Goal: Task Accomplishment & Management: Manage account settings

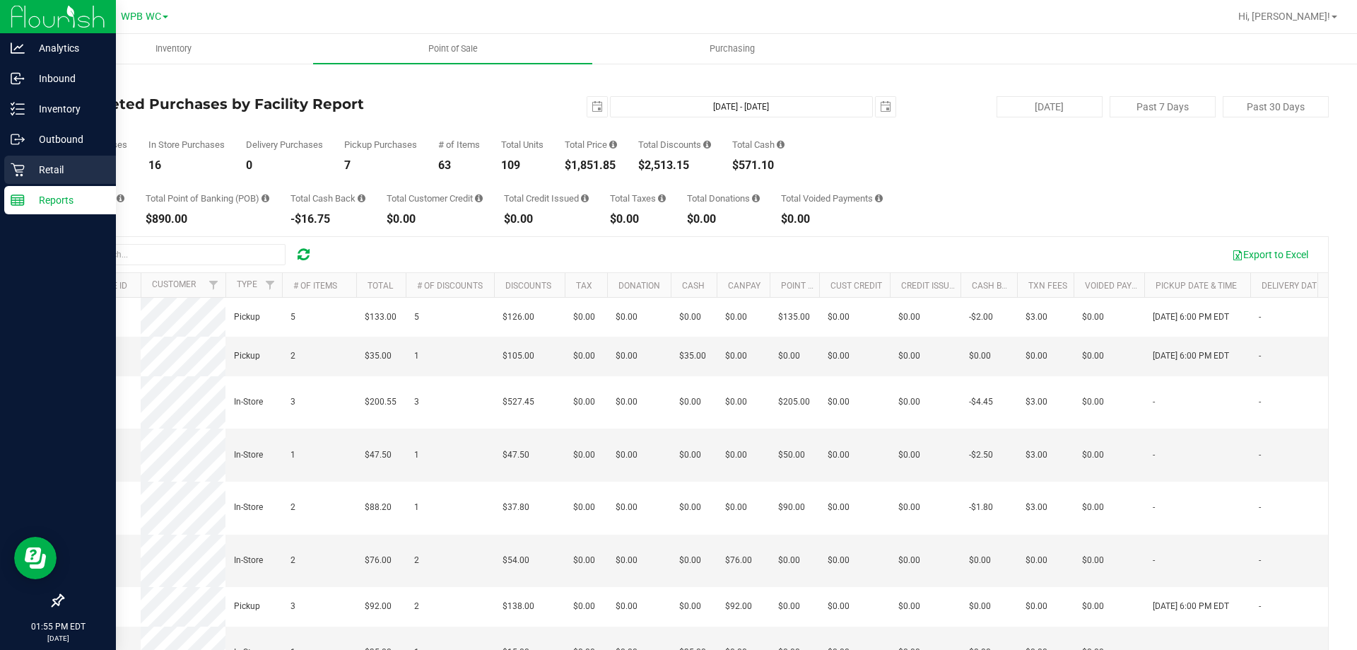
click at [70, 161] on p "Retail" at bounding box center [67, 169] width 85 height 17
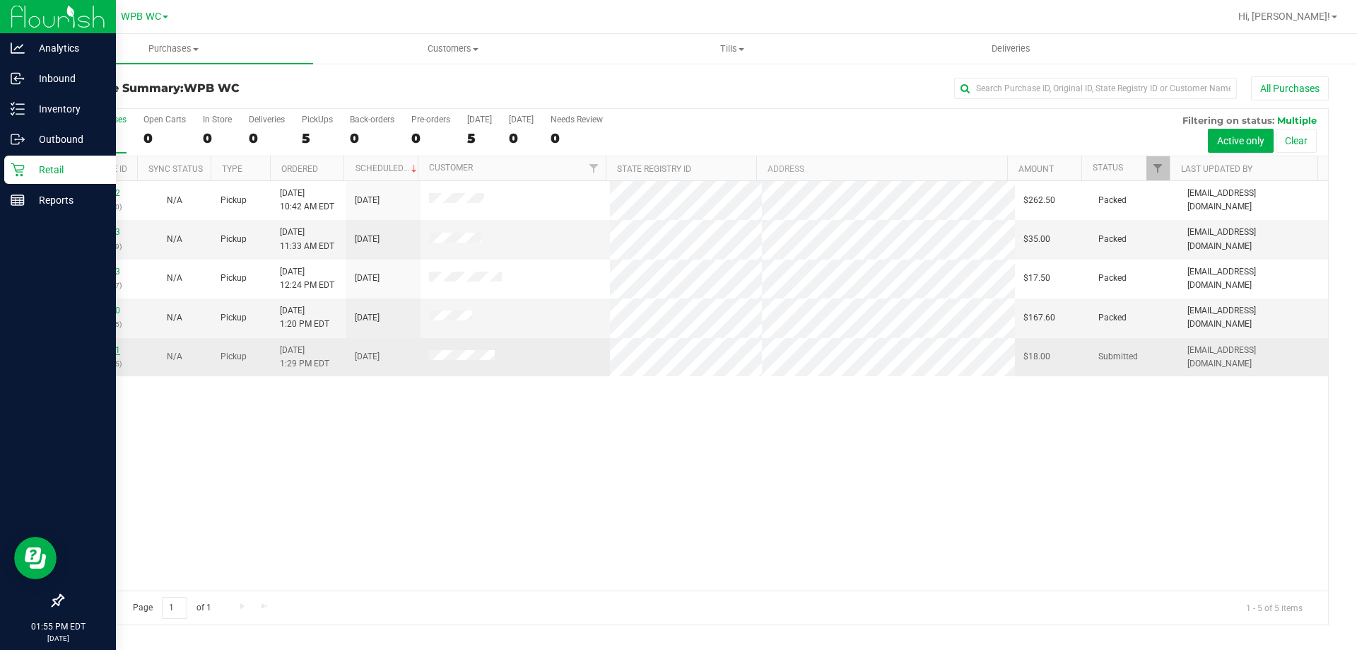
click at [95, 353] on link "11839441" at bounding box center [101, 350] width 40 height 10
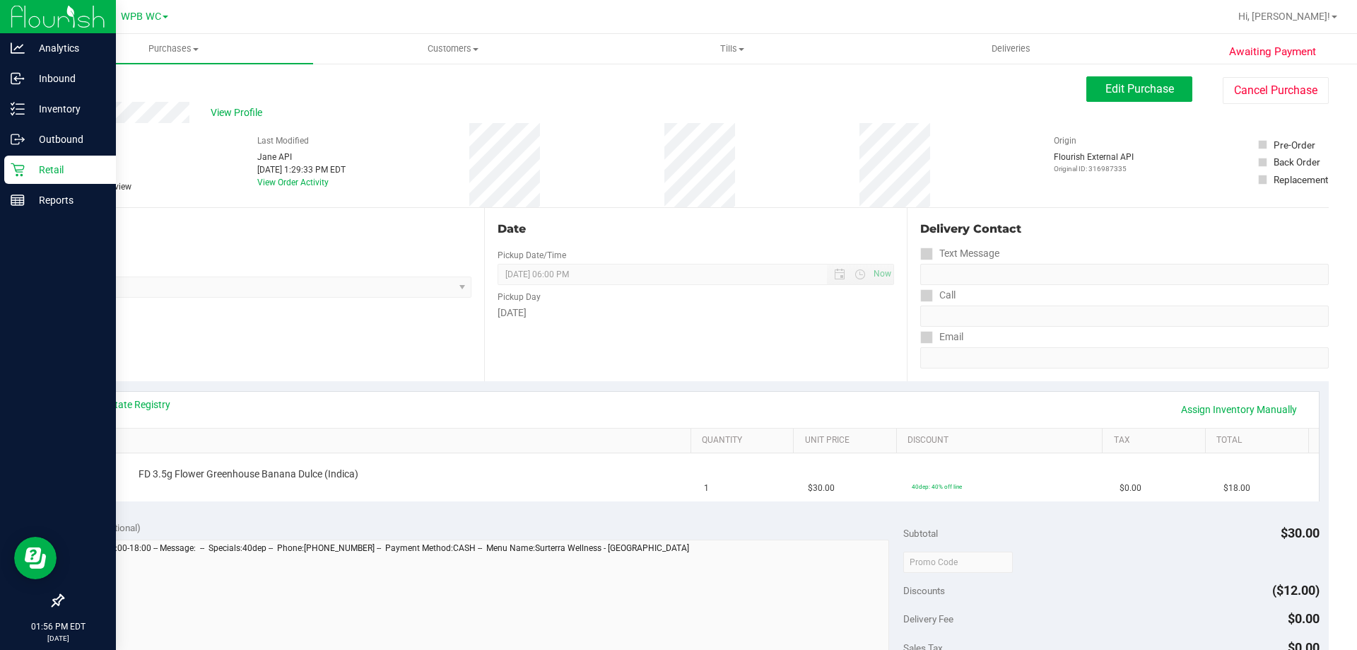
click at [28, 170] on p "Retail" at bounding box center [67, 169] width 85 height 17
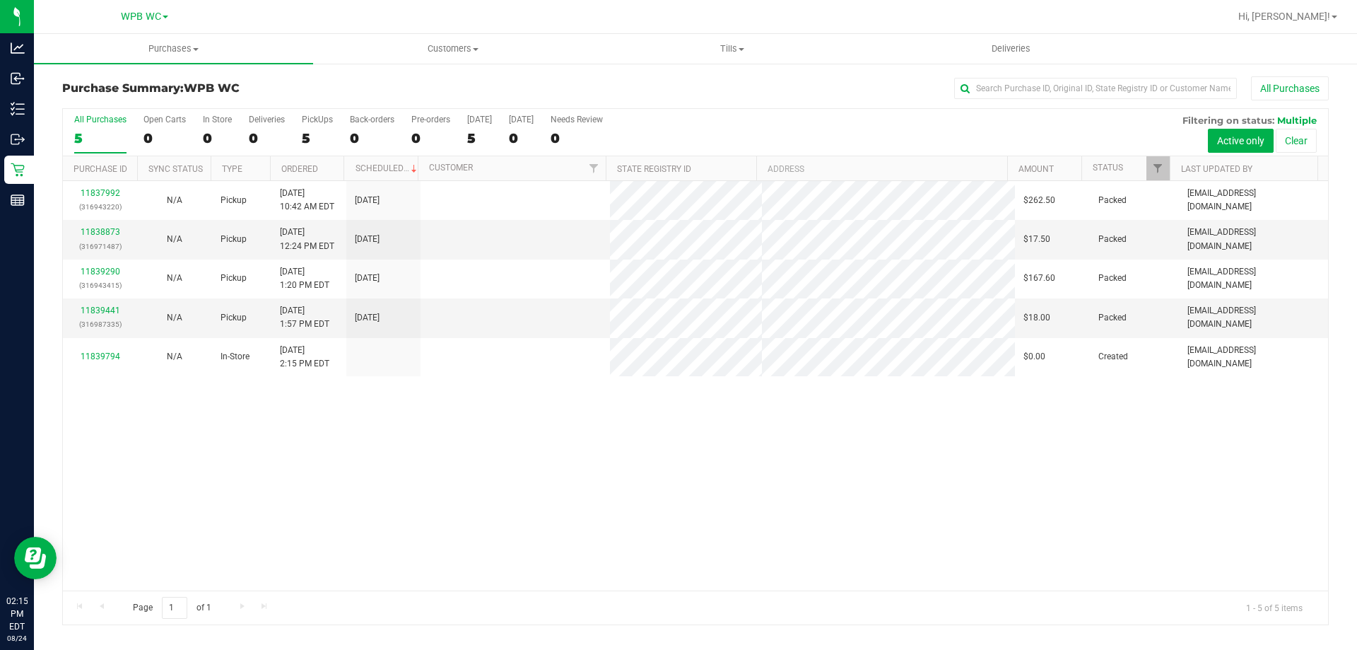
click at [464, 369] on td at bounding box center [516, 357] width 190 height 38
click at [570, 483] on div "11837992 (316943220) N/A Pickup [DATE] 10:42 AM EDT 8/24/2025 $262.50 Packed [E…" at bounding box center [695, 385] width 1265 height 409
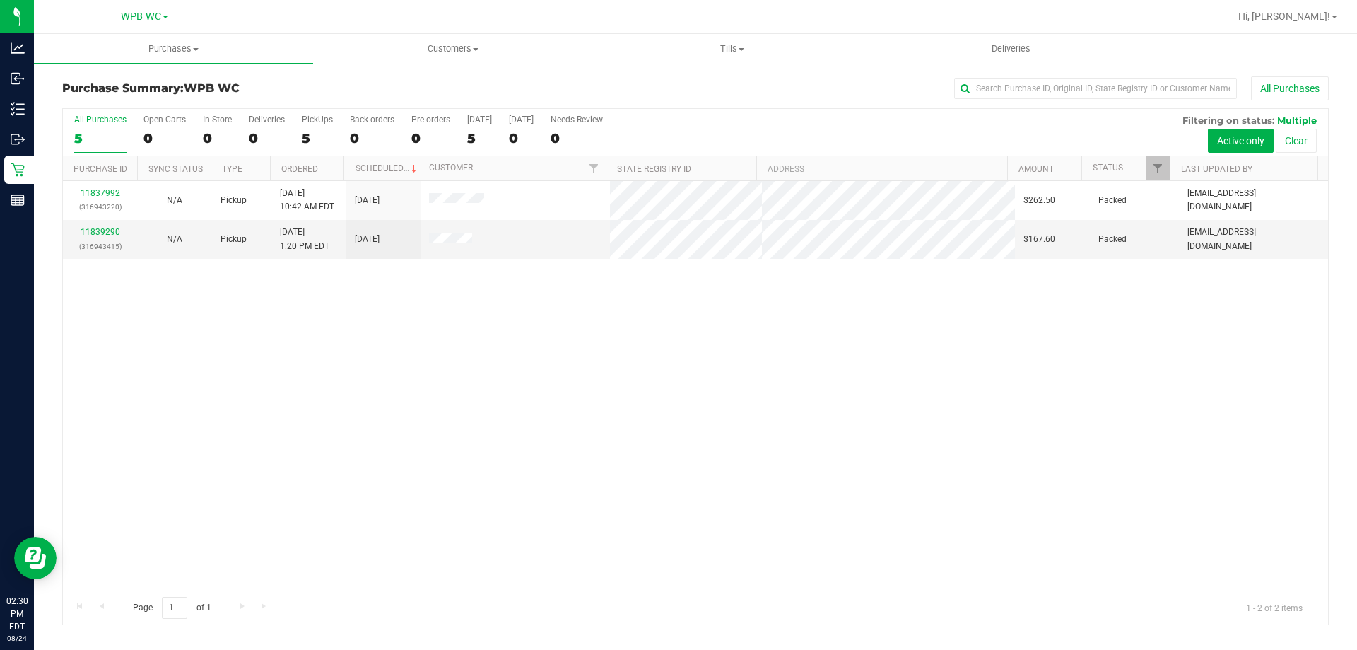
click at [498, 358] on div "11837992 (316943220) N/A Pickup [DATE] 10:42 AM EDT 8/24/2025 $262.50 Packed [E…" at bounding box center [695, 385] width 1265 height 409
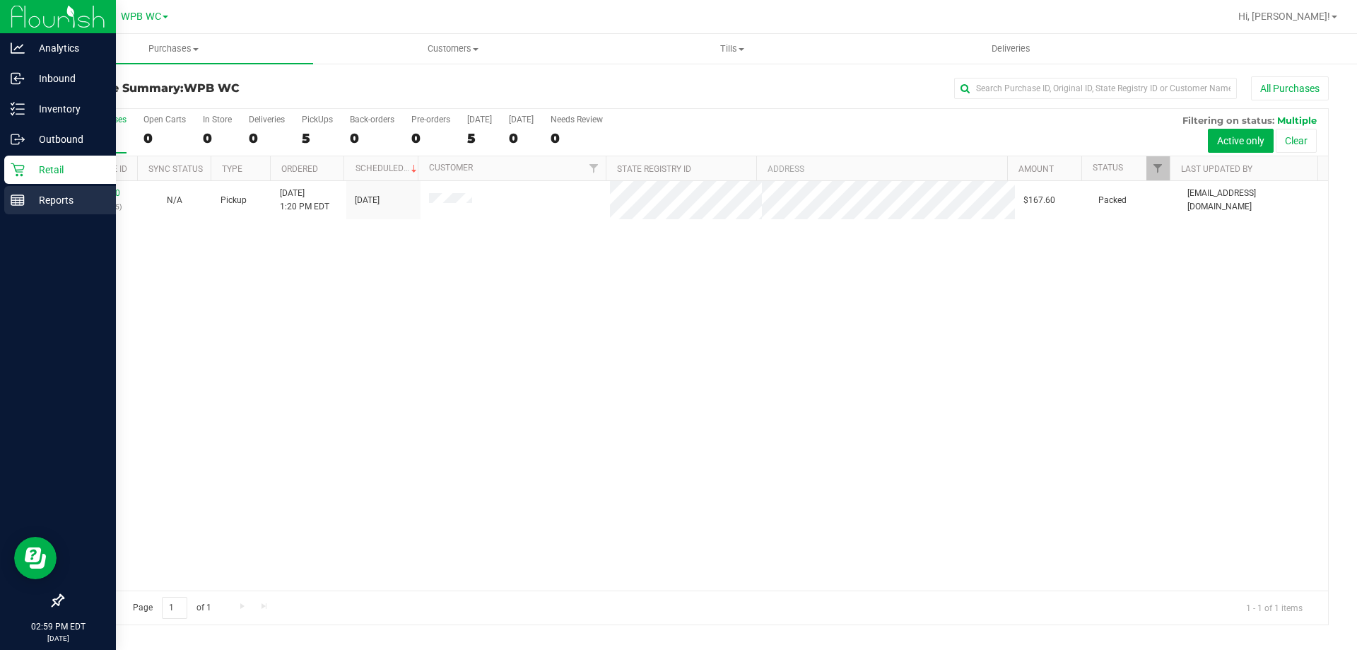
click at [19, 190] on div "Reports" at bounding box center [60, 200] width 112 height 28
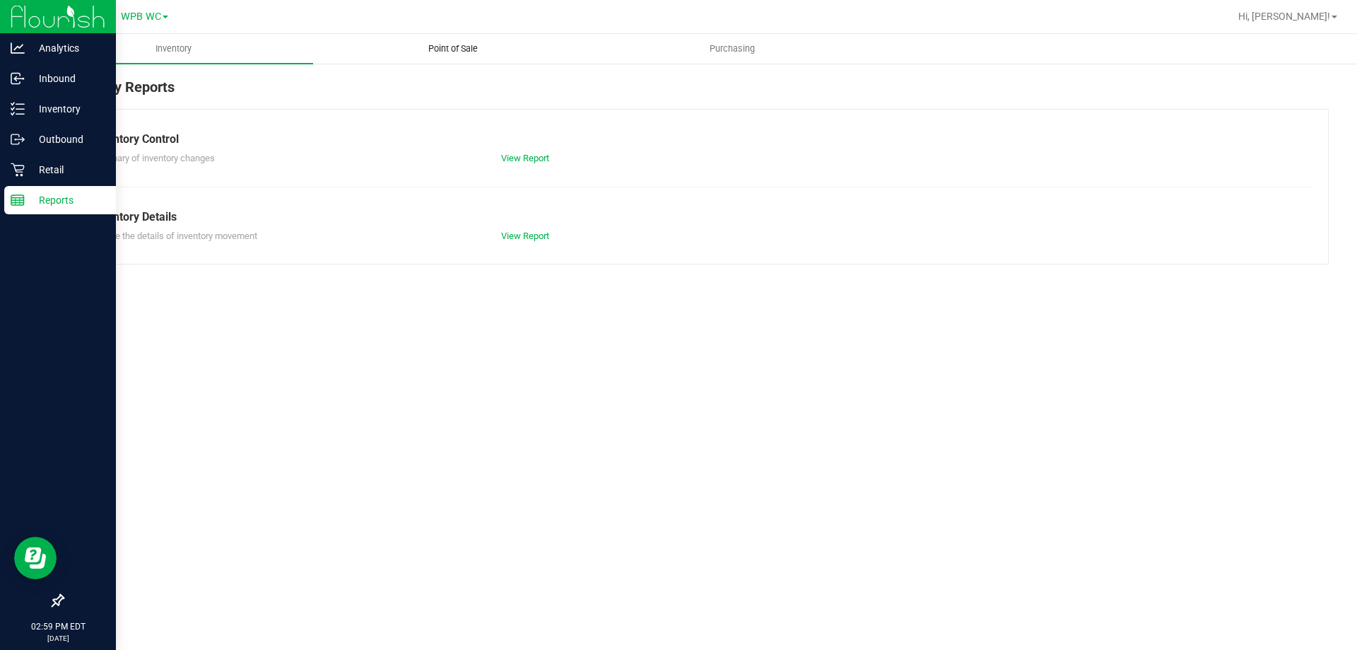
click at [447, 46] on span "Point of Sale" at bounding box center [453, 48] width 88 height 13
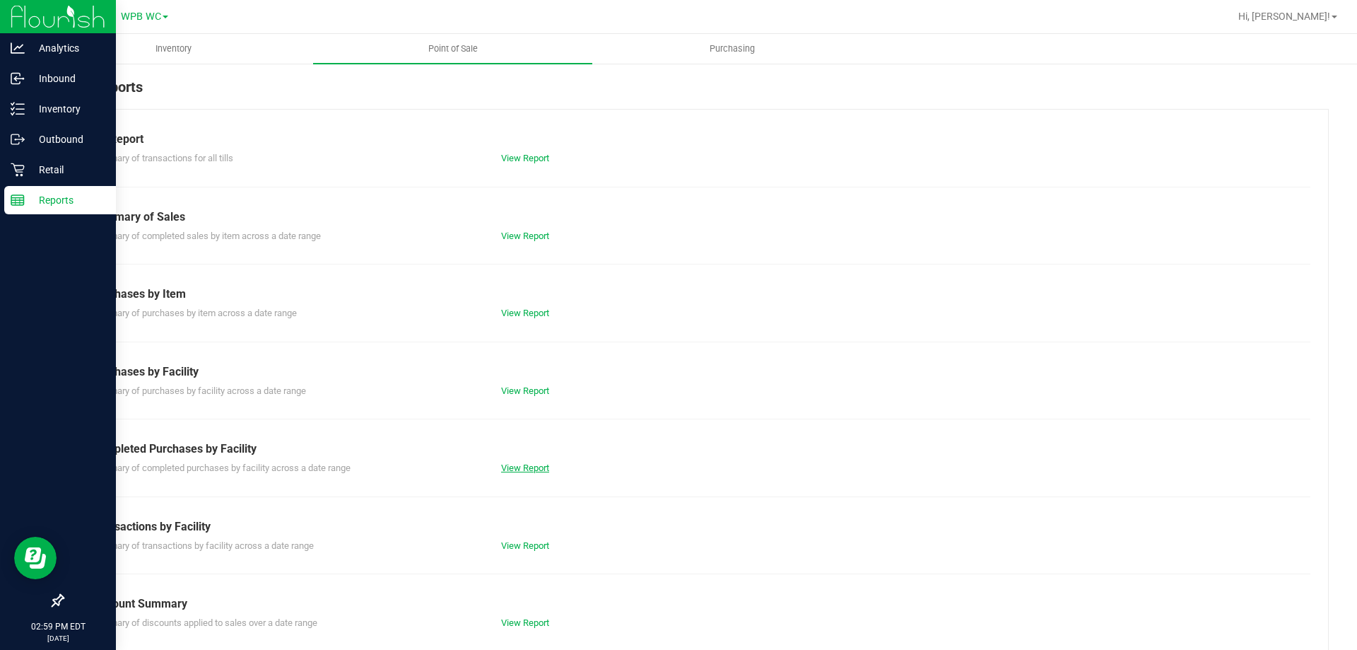
click at [532, 469] on link "View Report" at bounding box center [525, 467] width 48 height 11
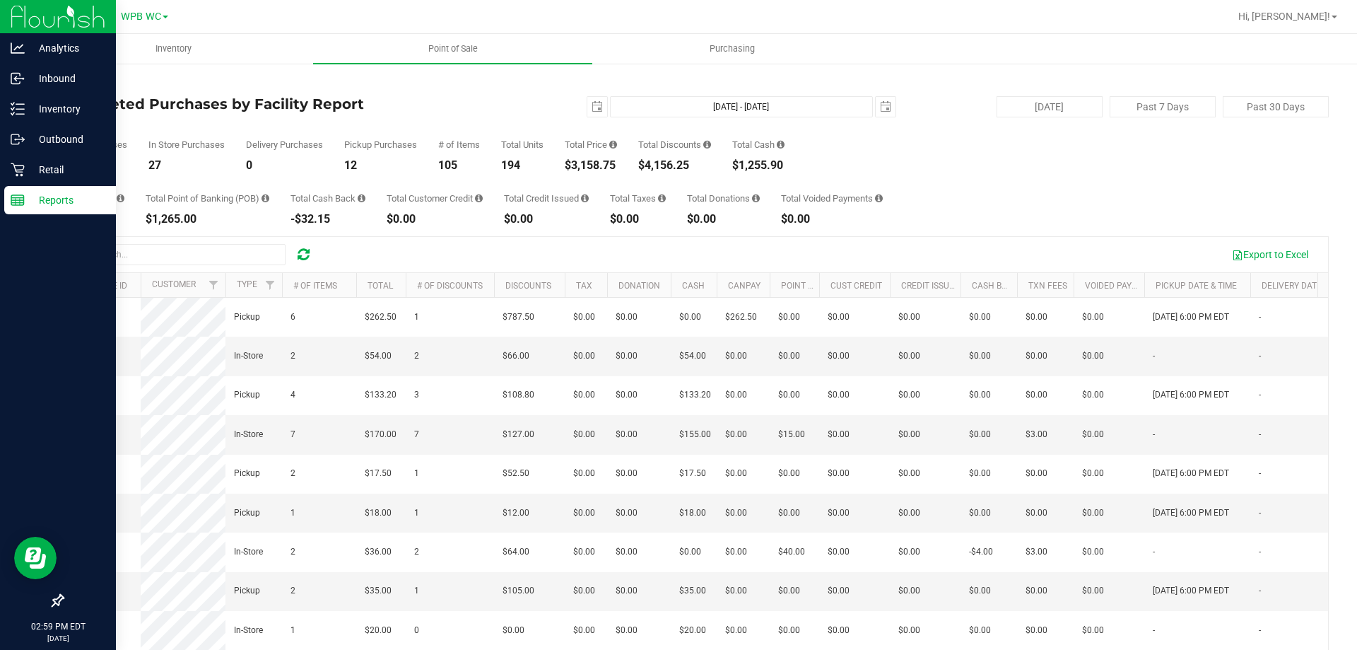
drag, startPoint x: 597, startPoint y: 160, endPoint x: 576, endPoint y: 157, distance: 20.7
click at [576, 157] on div "Total Purchases 39 In Store Purchases 27 Delivery Purchases 0 Pickup Purchases …" at bounding box center [695, 144] width 1267 height 54
copy div "3,158.75"
click at [49, 175] on p "Retail" at bounding box center [67, 169] width 85 height 17
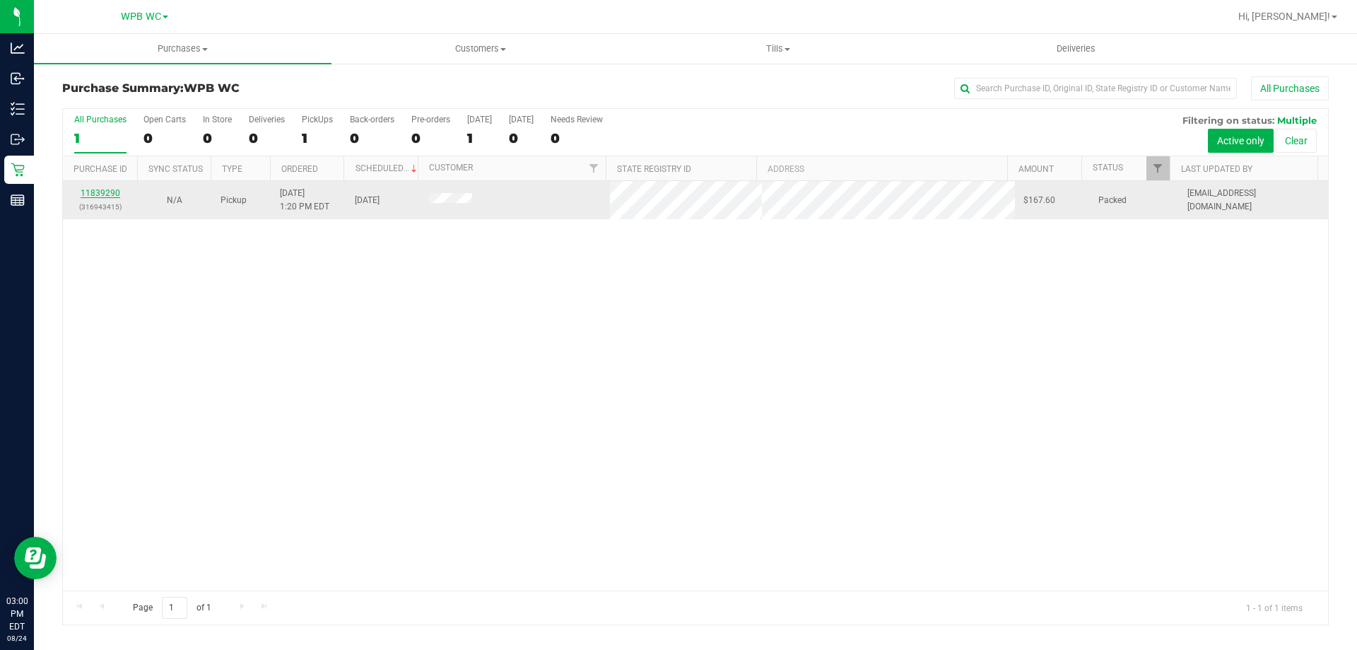
click at [89, 192] on link "11839290" at bounding box center [101, 193] width 40 height 10
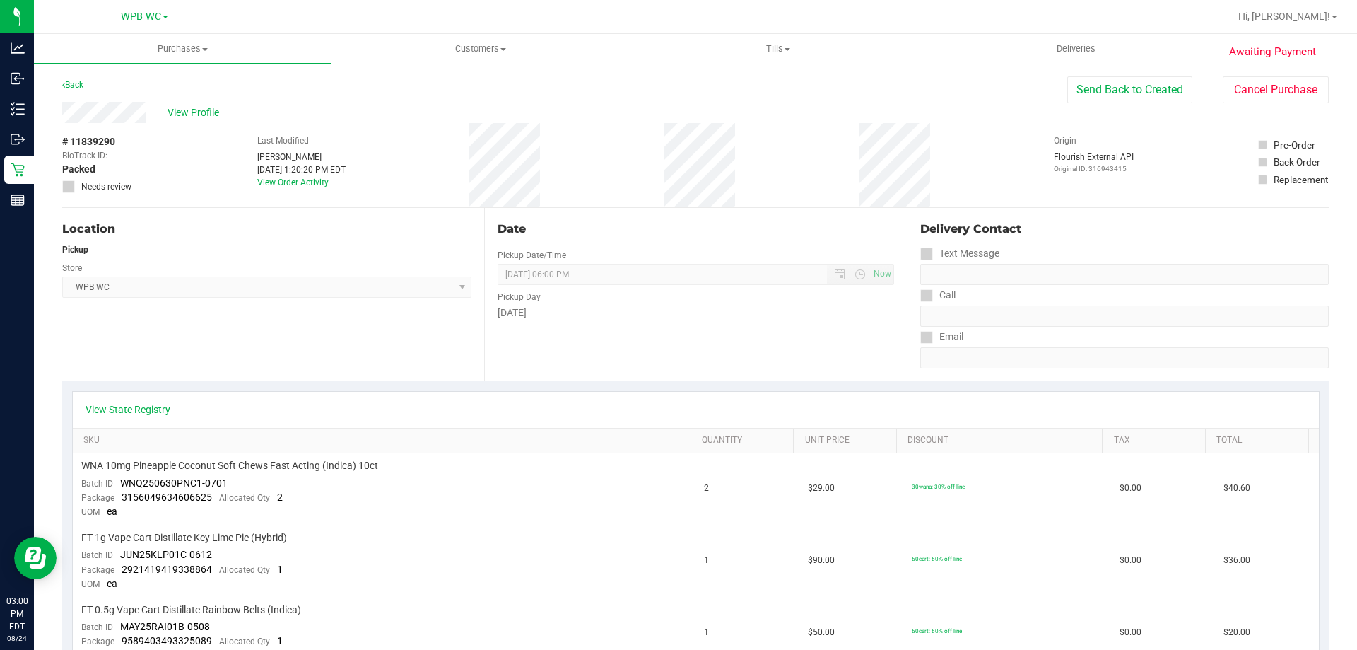
click at [185, 110] on span "View Profile" at bounding box center [196, 112] width 57 height 15
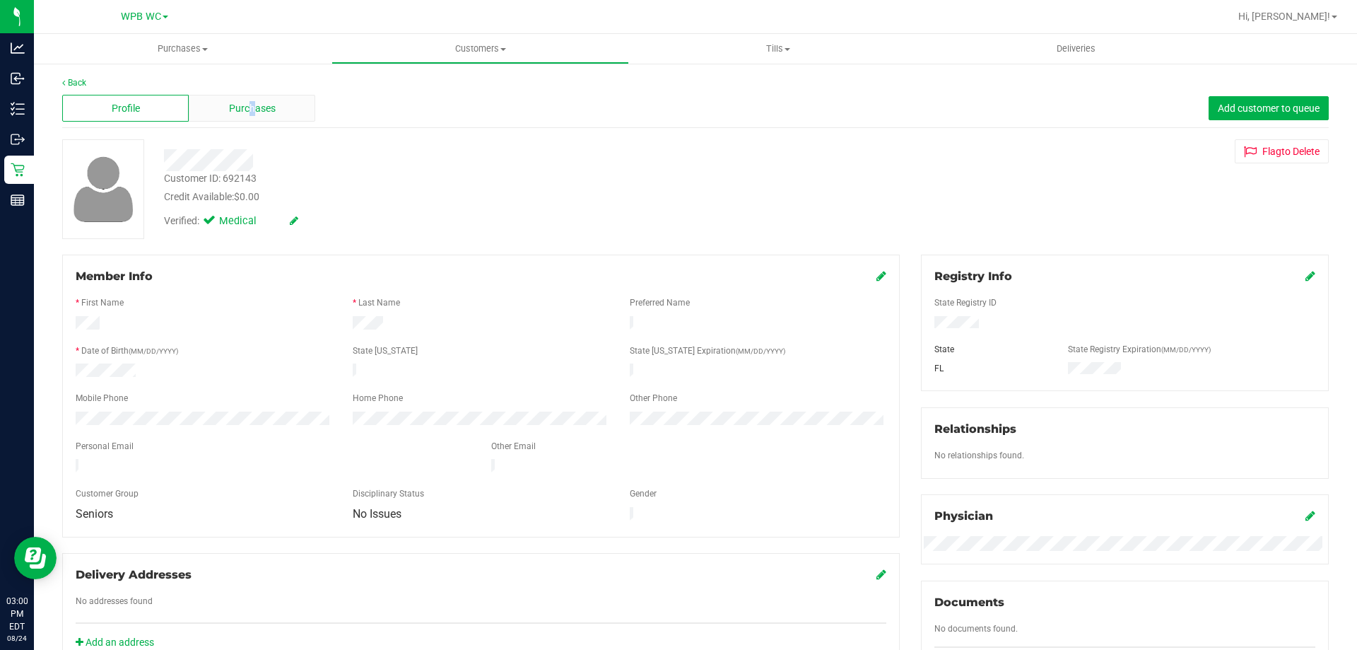
click at [251, 108] on span "Purchases" at bounding box center [252, 108] width 47 height 15
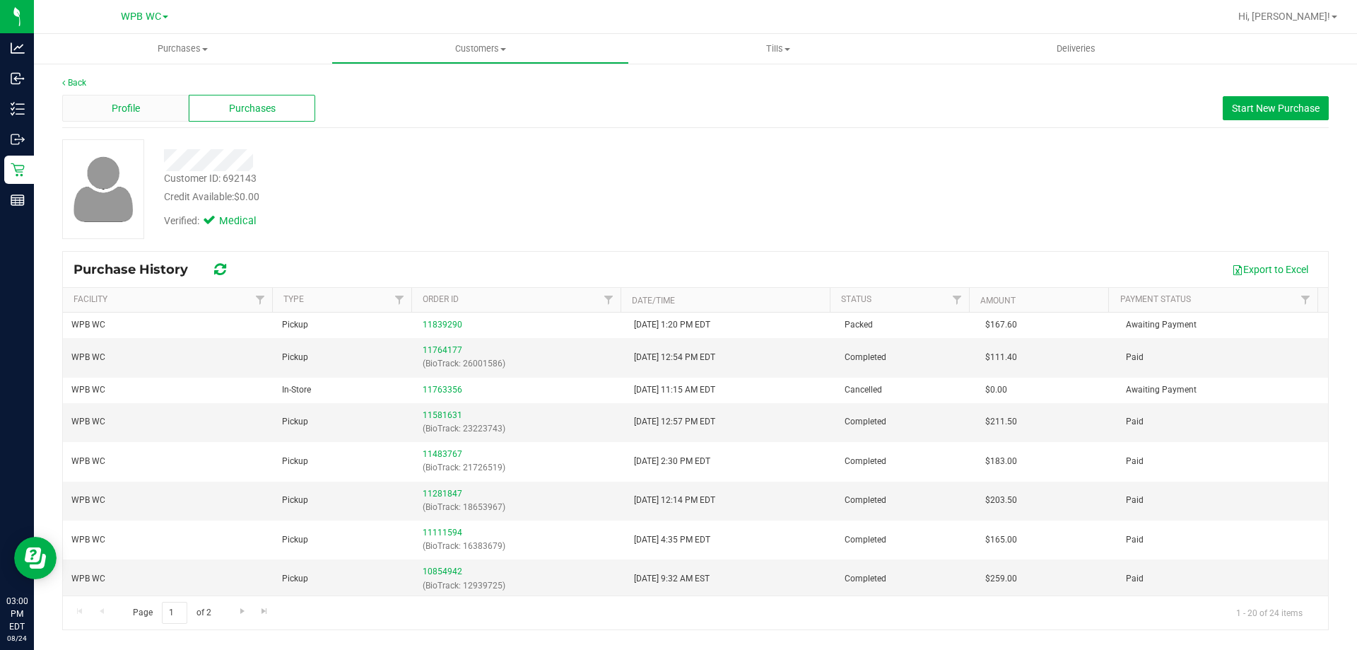
click at [159, 109] on div "Profile" at bounding box center [125, 108] width 127 height 27
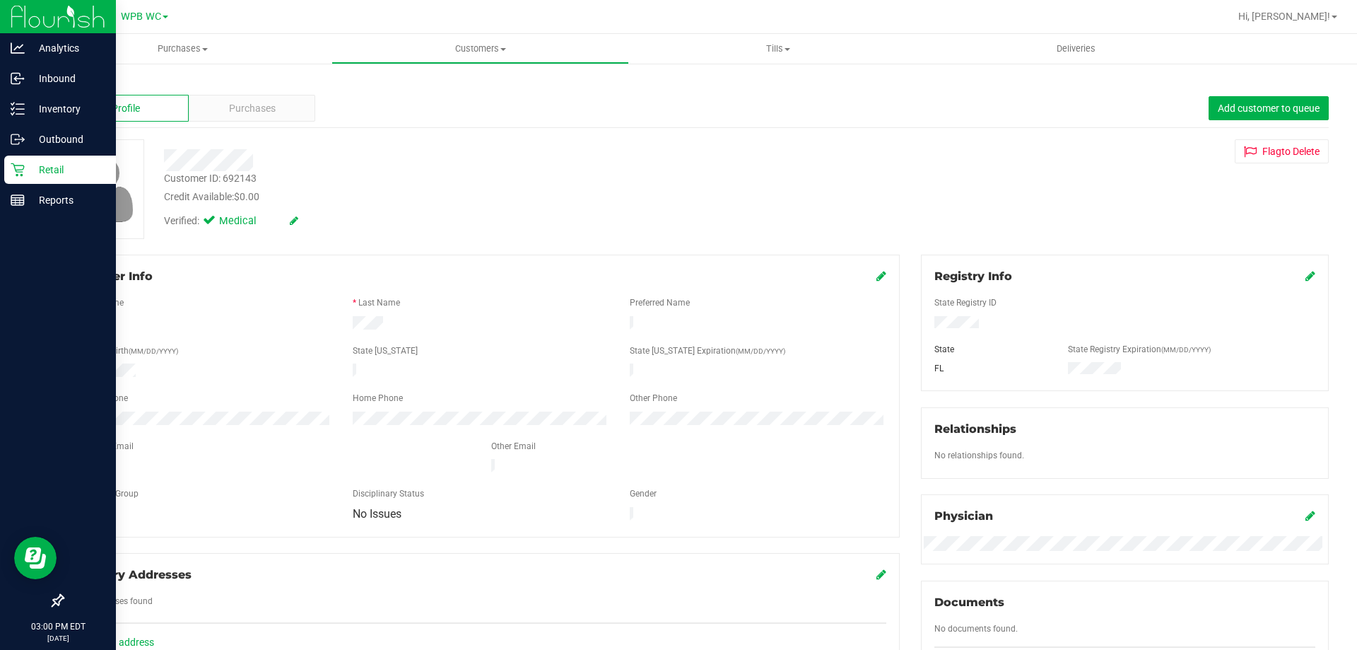
click at [28, 170] on p "Retail" at bounding box center [67, 169] width 85 height 17
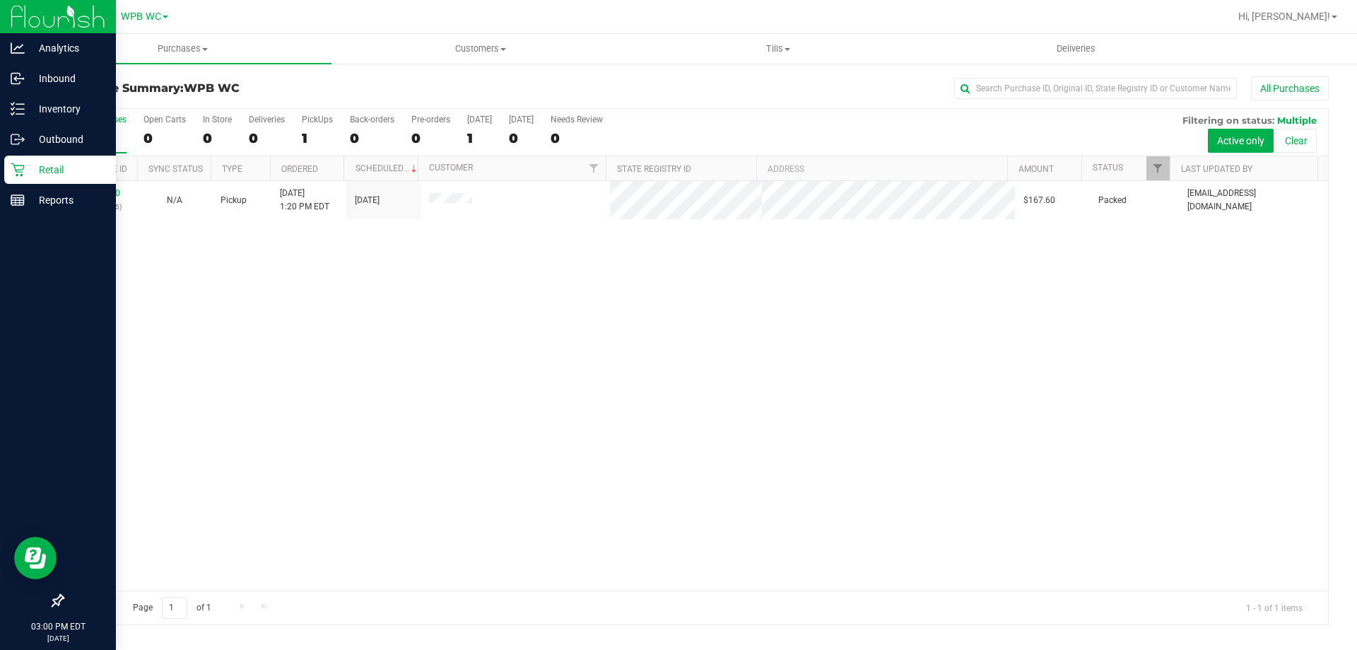
click at [35, 168] on p "Retail" at bounding box center [67, 169] width 85 height 17
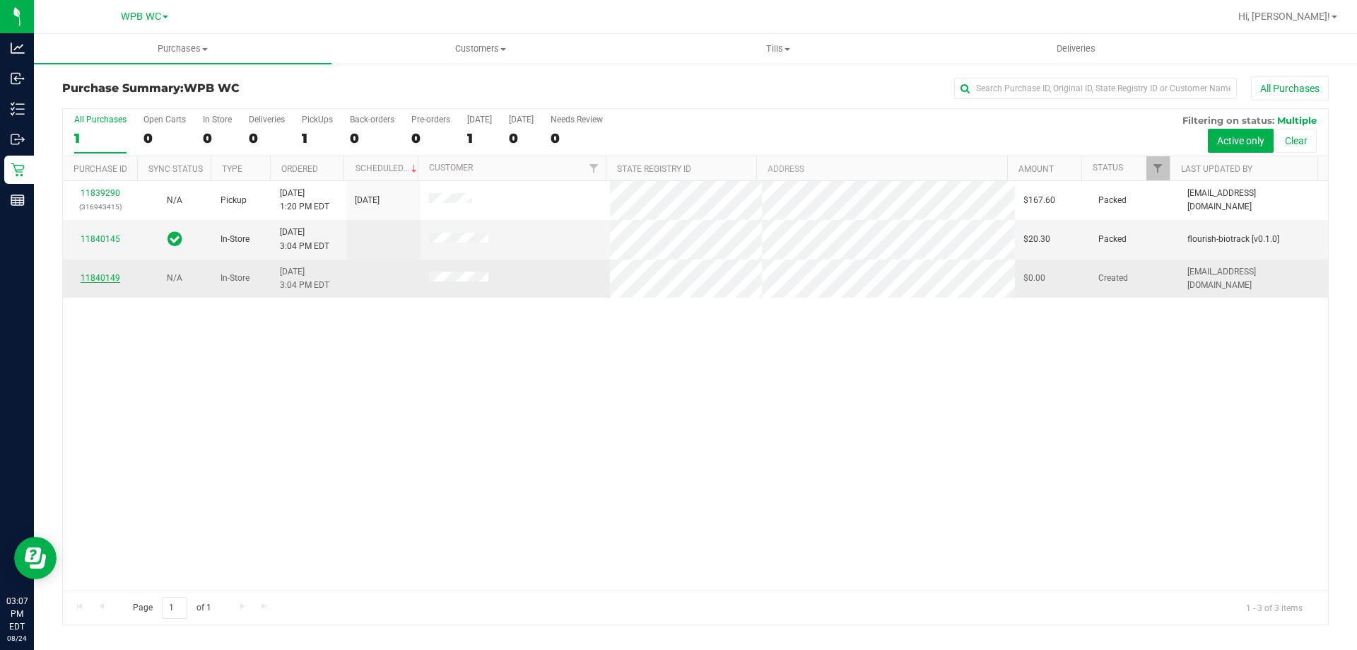
click at [104, 278] on link "11840149" at bounding box center [101, 278] width 40 height 10
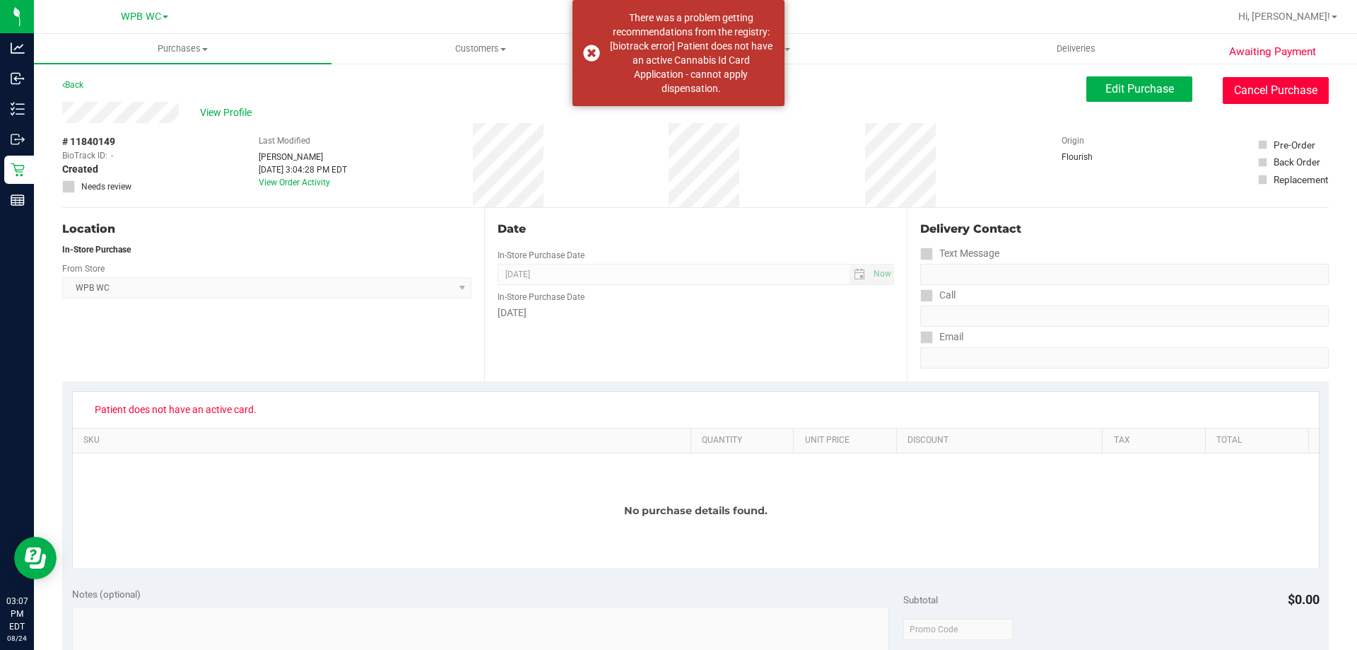
click at [1281, 80] on button "Cancel Purchase" at bounding box center [1276, 90] width 106 height 27
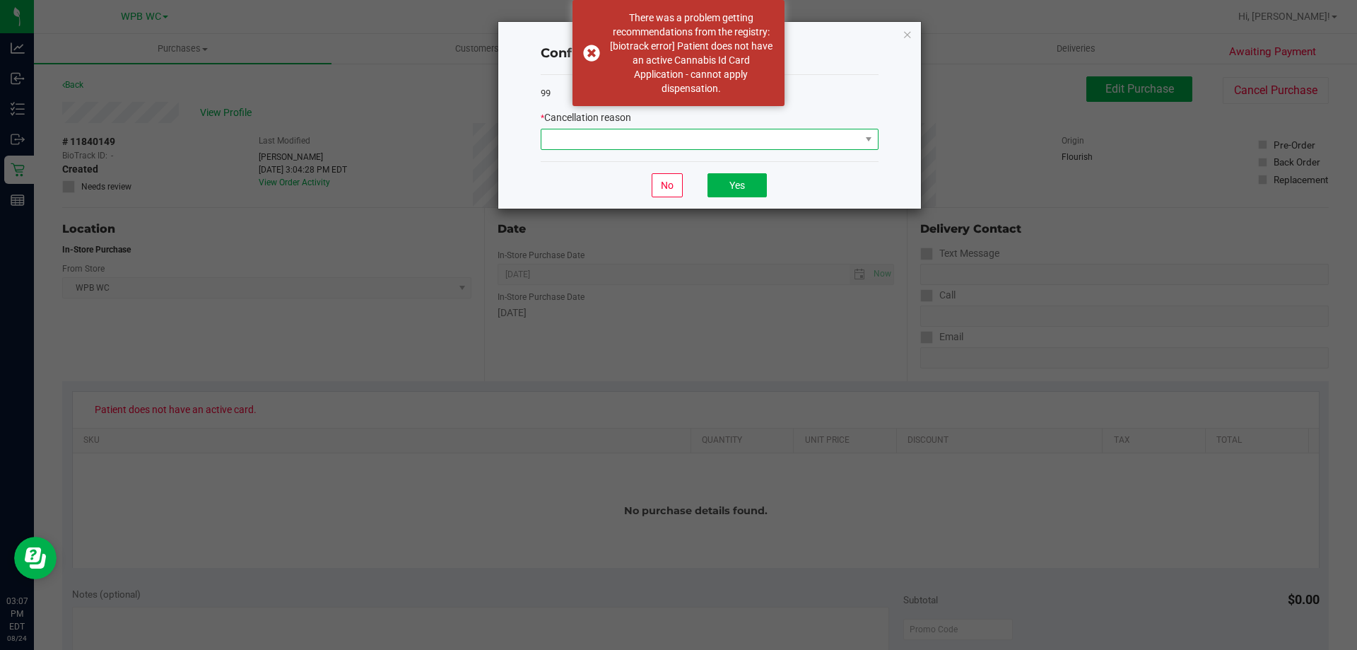
click at [842, 139] on span at bounding box center [700, 139] width 319 height 20
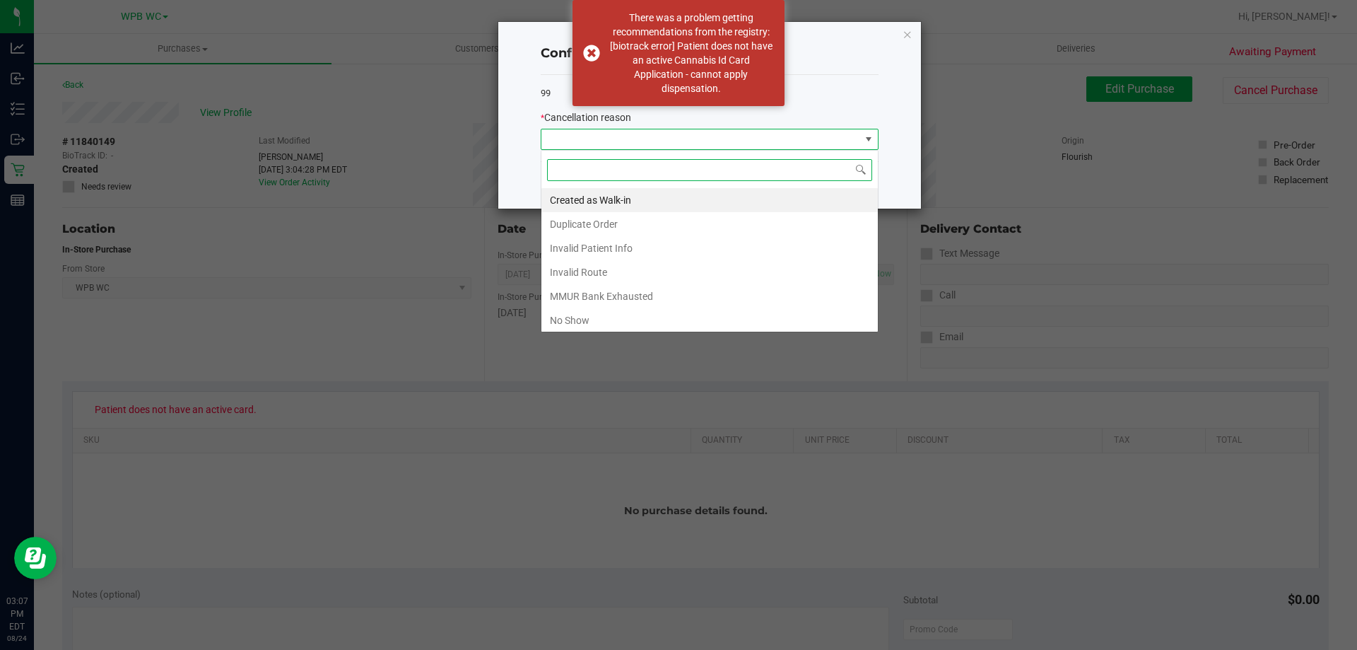
scroll to position [21, 338]
click at [613, 219] on li "Duplicate Order" at bounding box center [709, 224] width 336 height 24
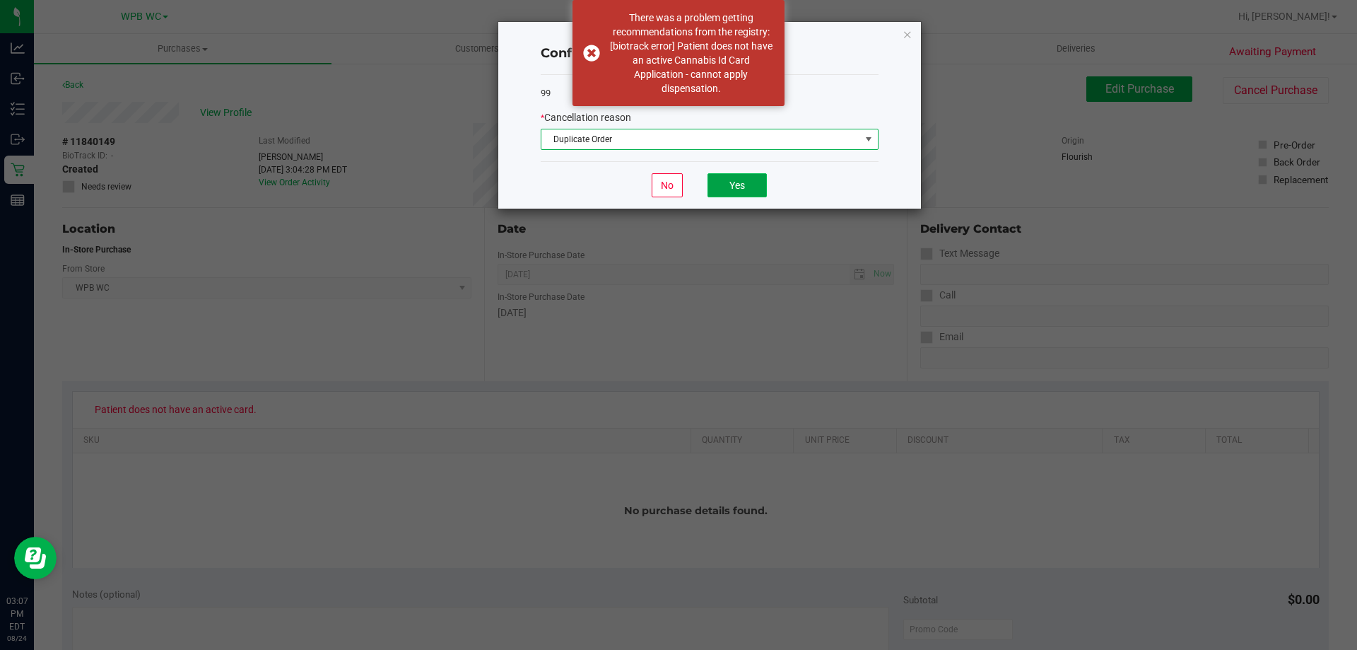
drag, startPoint x: 758, startPoint y: 188, endPoint x: 750, endPoint y: 188, distance: 8.5
click at [756, 188] on button "Yes" at bounding box center [736, 185] width 59 height 24
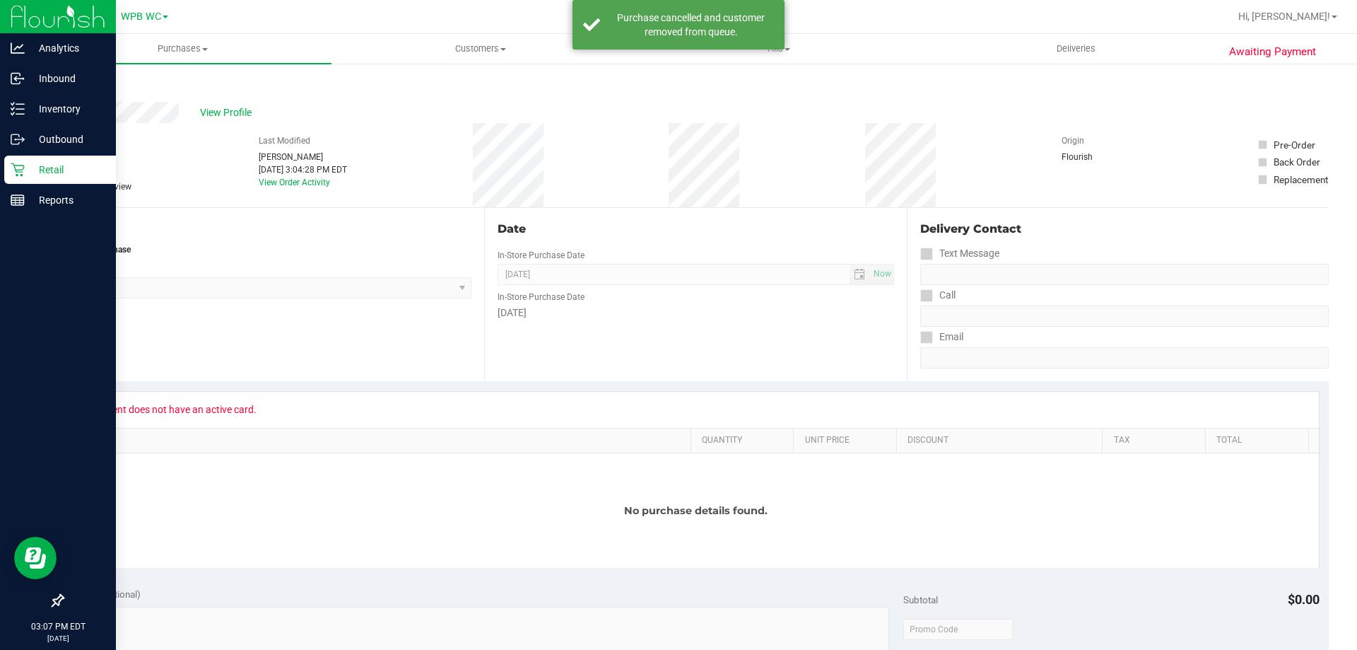
click at [30, 177] on p "Retail" at bounding box center [67, 169] width 85 height 17
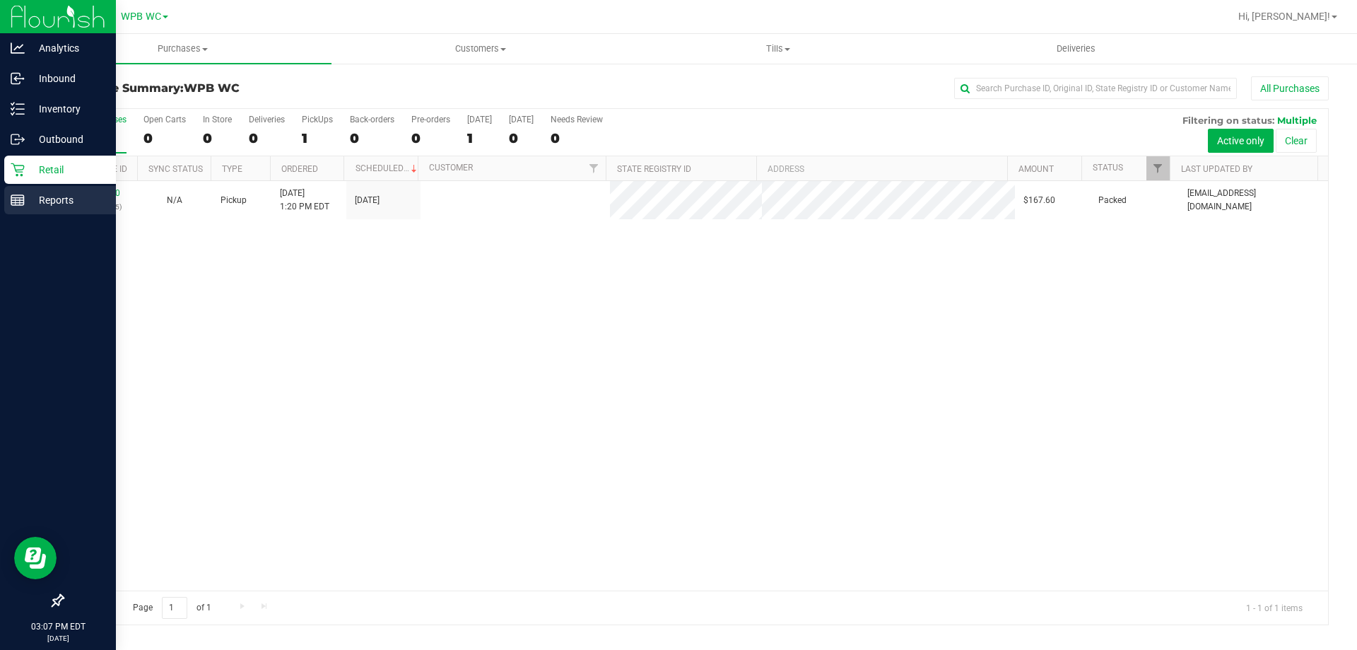
click at [33, 190] on div "Reports" at bounding box center [60, 200] width 112 height 28
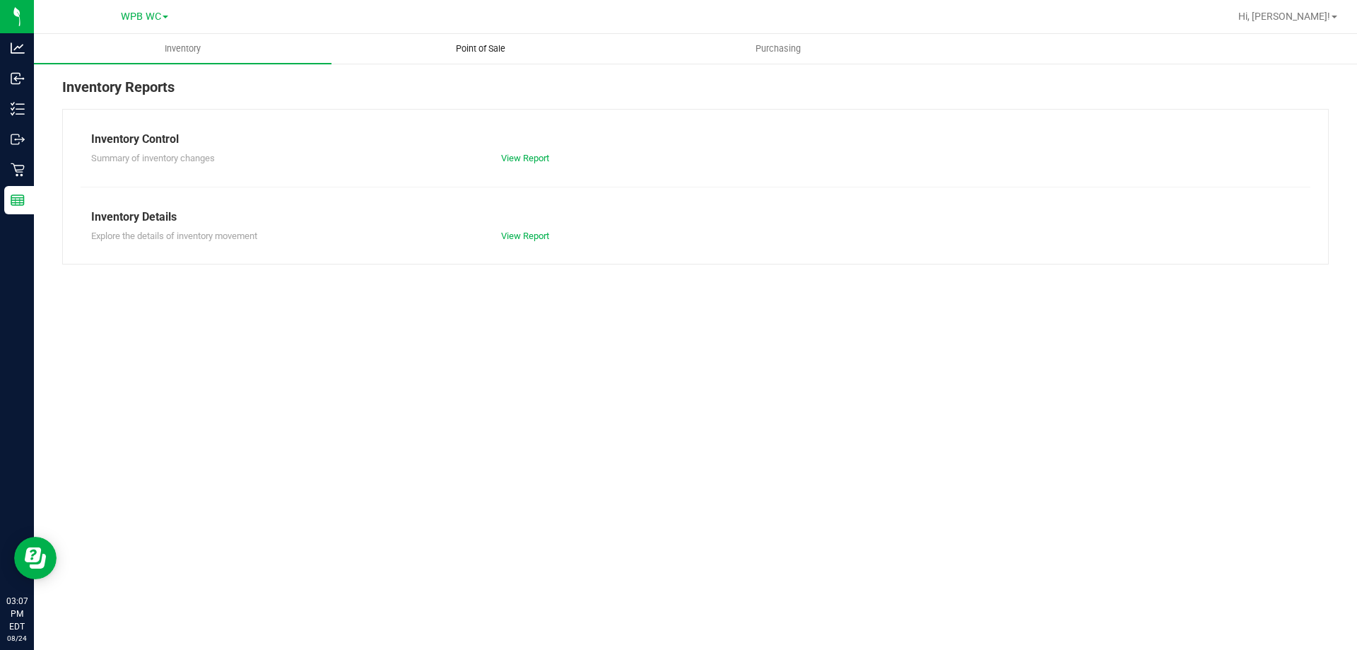
click at [493, 59] on uib-tab-heading "Point of Sale" at bounding box center [480, 49] width 296 height 28
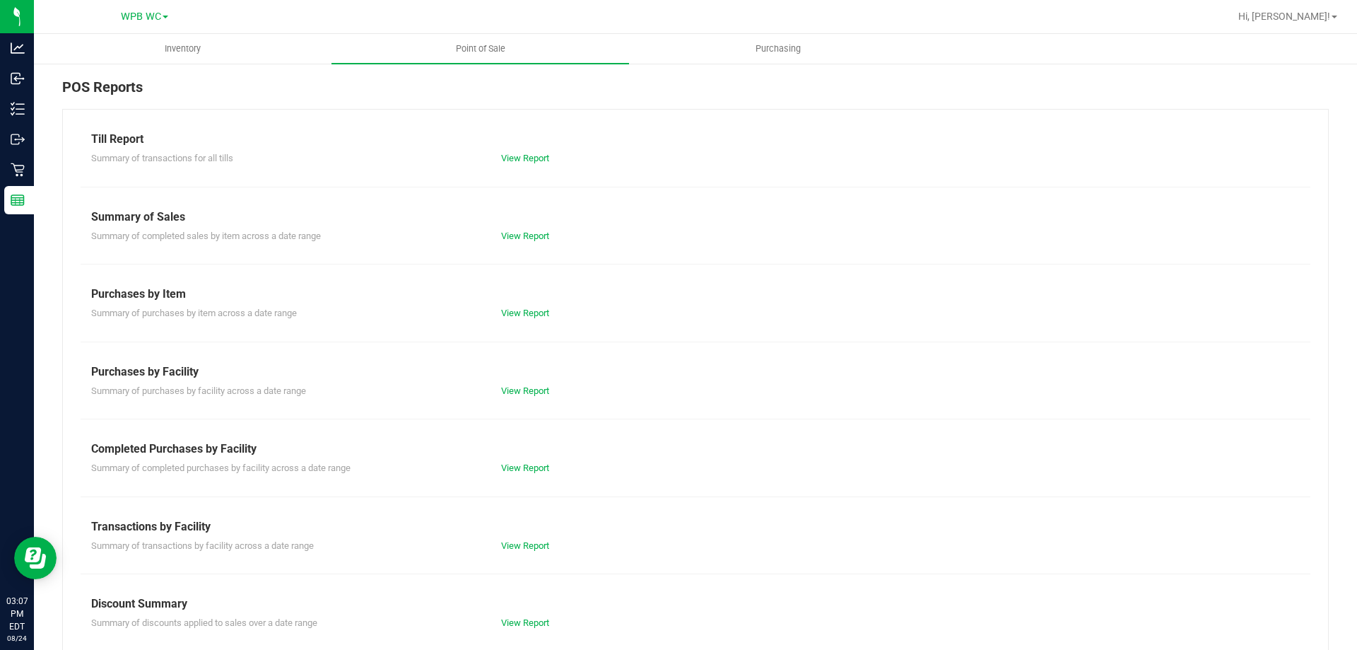
click at [534, 475] on div "Till Report Summary of transactions for all tills View Report Summary of Sales …" at bounding box center [695, 419] width 1267 height 620
click at [532, 475] on div "Till Report Summary of transactions for all tills View Report Summary of Sales …" at bounding box center [695, 419] width 1267 height 620
click at [530, 472] on link "View Report" at bounding box center [525, 467] width 48 height 11
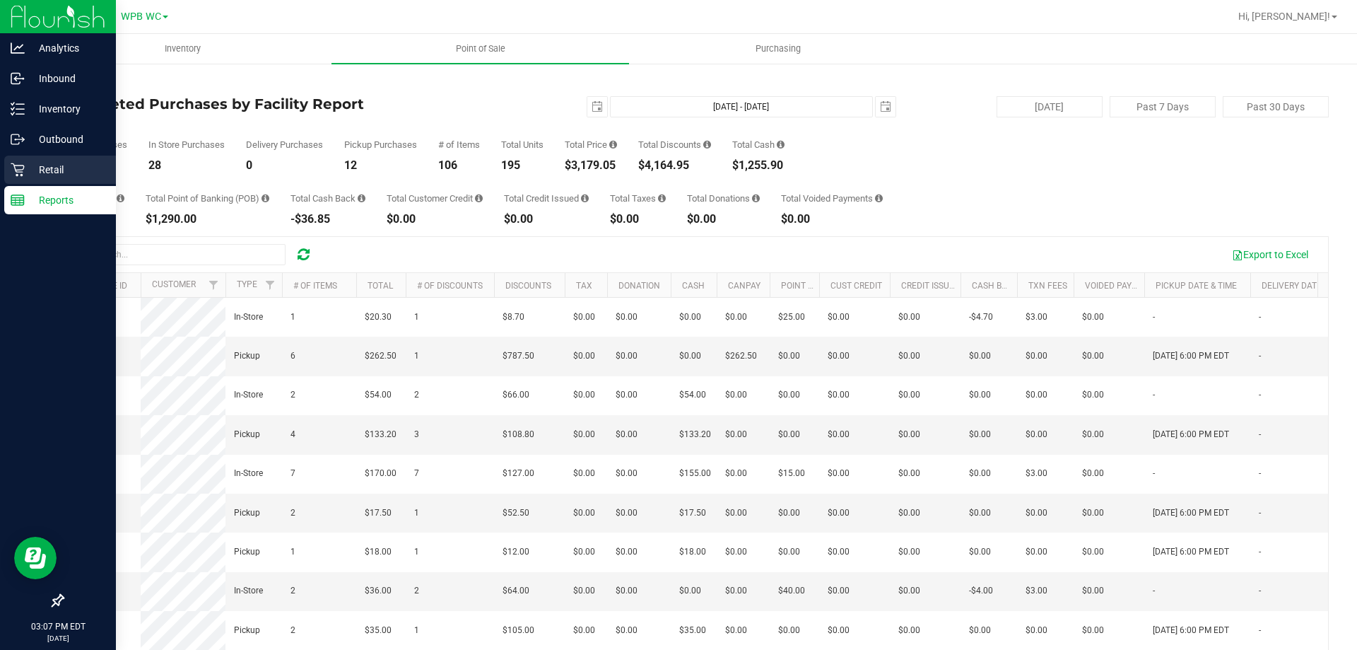
click at [37, 173] on p "Retail" at bounding box center [67, 169] width 85 height 17
